Goal: Information Seeking & Learning: Understand process/instructions

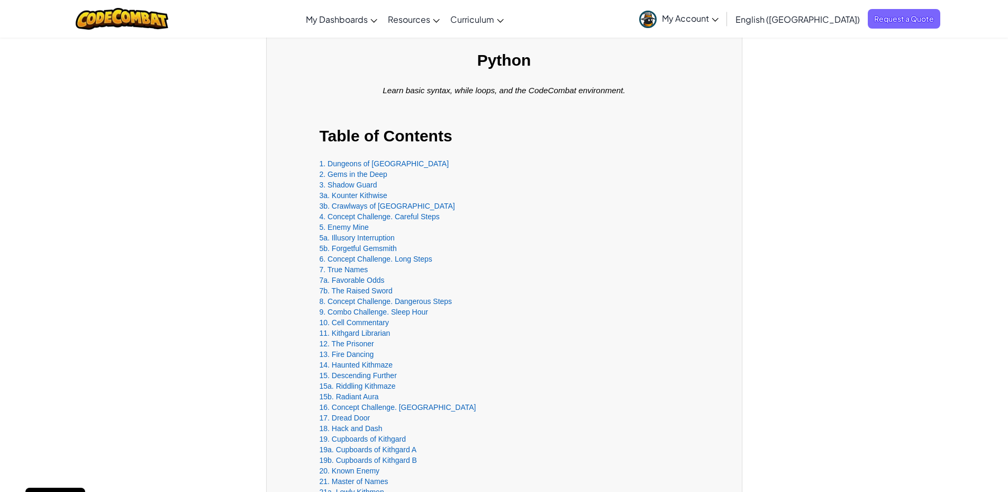
scroll to position [423, 0]
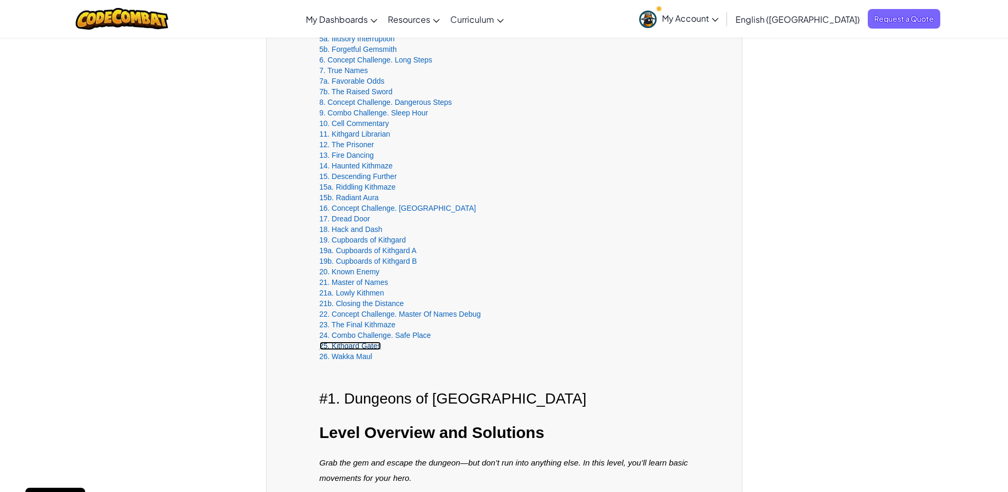
click at [349, 347] on link "25. Kithgard Gates" at bounding box center [351, 345] width 62 height 8
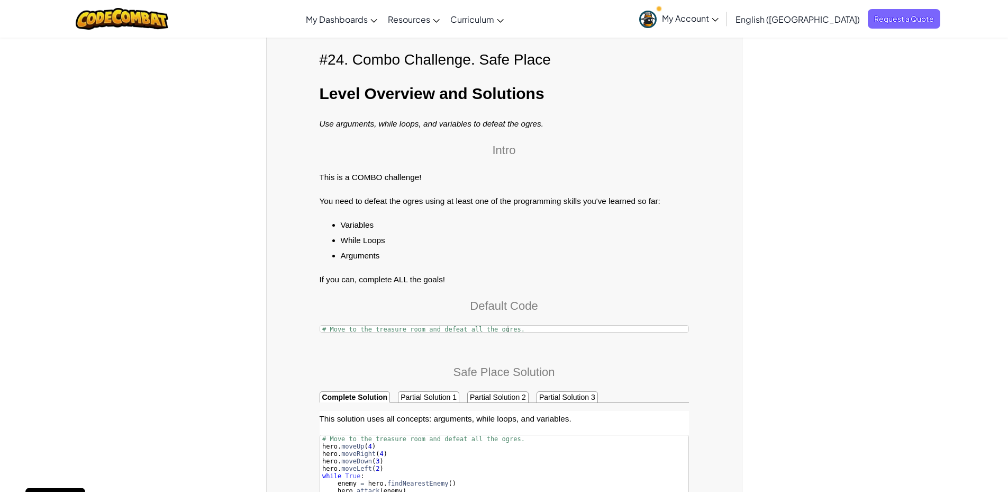
scroll to position [23451, 0]
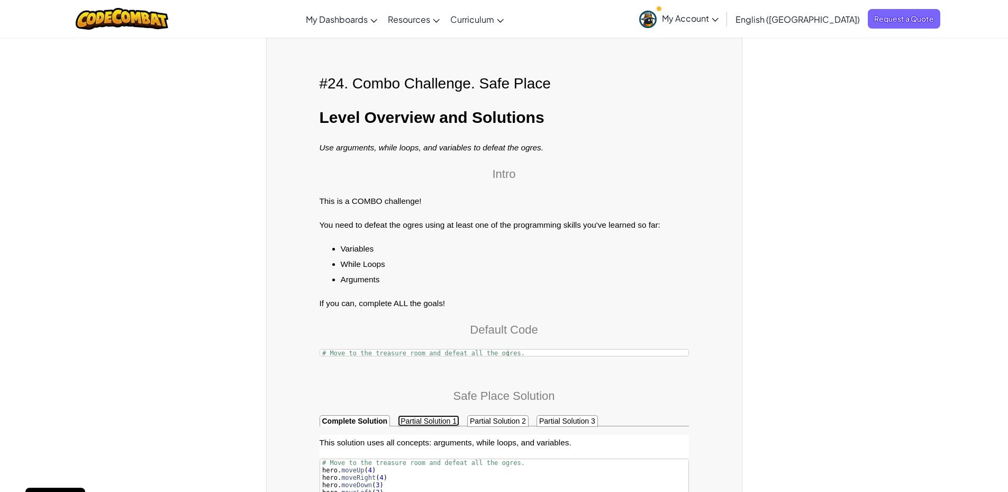
click at [422, 416] on span "Partial Solution" at bounding box center [426, 420] width 50 height 8
click at [487, 416] on span "Partial Solution" at bounding box center [495, 420] width 50 height 8
click at [561, 416] on span "Partial Solution" at bounding box center [564, 420] width 50 height 8
click at [361, 416] on strong "Complete Solution" at bounding box center [355, 420] width 66 height 8
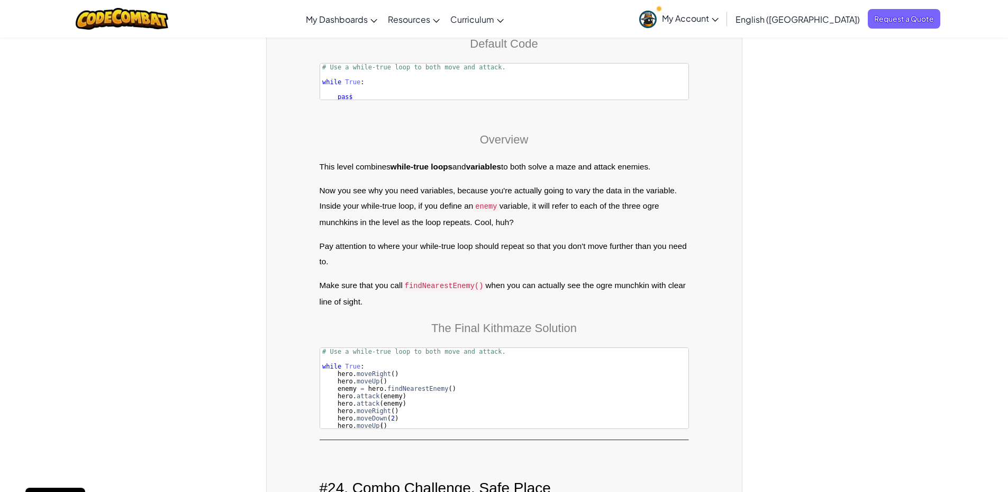
scroll to position [23028, 0]
